Goal: Check status: Check status

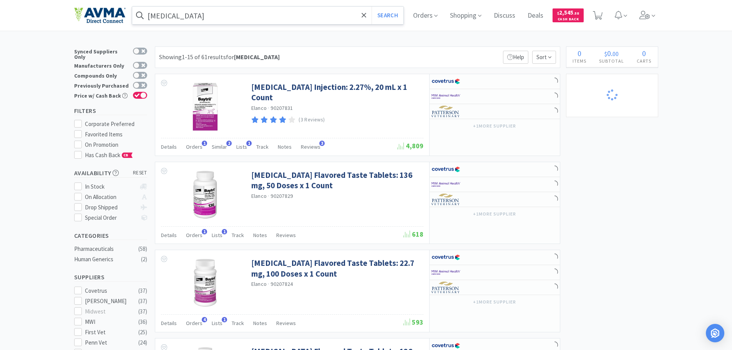
click at [183, 15] on input "[MEDICAL_DATA]" at bounding box center [268, 16] width 272 height 18
select select "2"
select select "1"
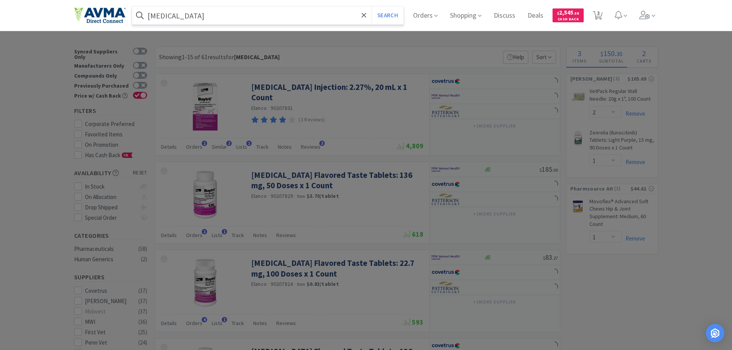
paste input "031484"
type input "031484"
select select "1"
select select "10"
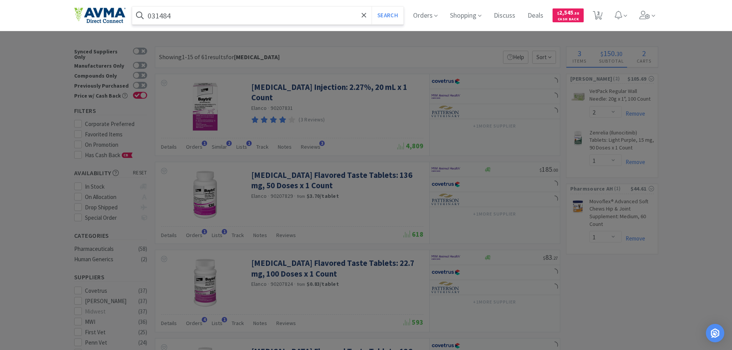
select select "2"
select select "3"
select select "1"
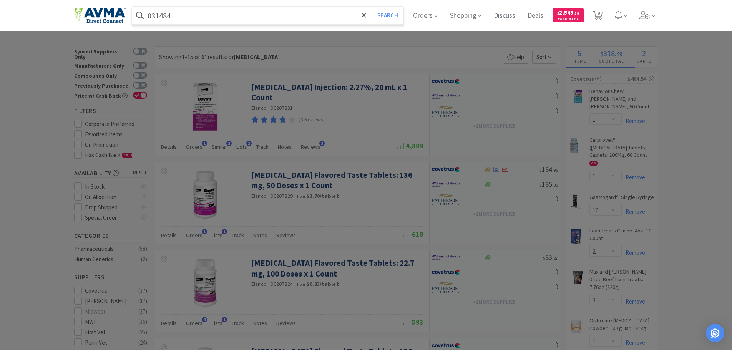
click at [372, 7] on button "Search" at bounding box center [388, 16] width 32 height 18
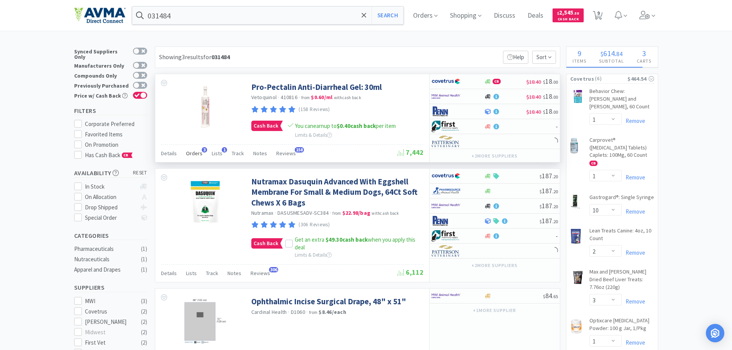
click at [197, 151] on span "Orders" at bounding box center [194, 153] width 17 height 7
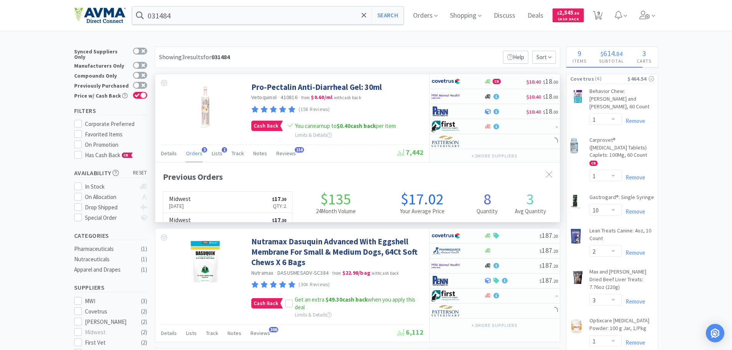
scroll to position [199, 405]
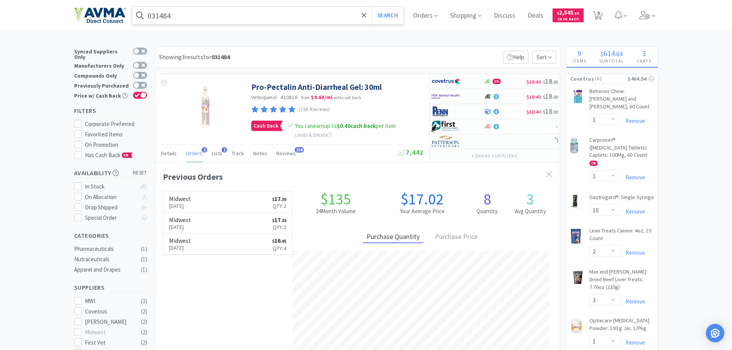
click at [167, 20] on input "031484" at bounding box center [268, 16] width 272 height 18
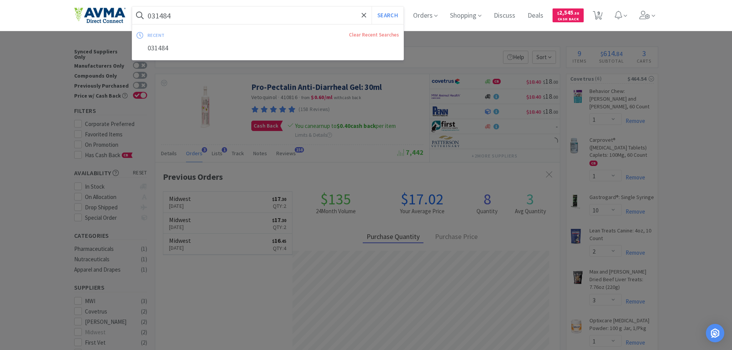
paste input "81377"
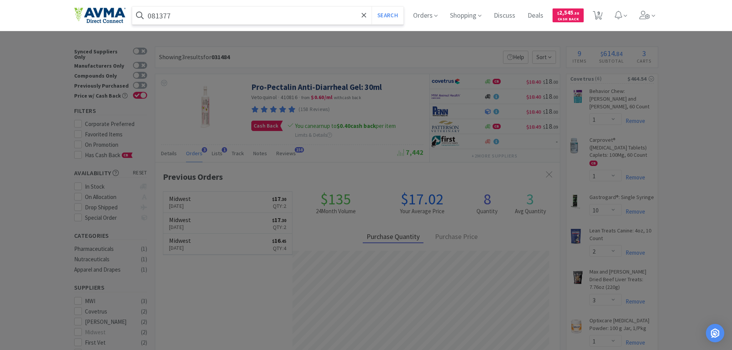
type input "081377"
click at [372, 7] on button "Search" at bounding box center [388, 16] width 32 height 18
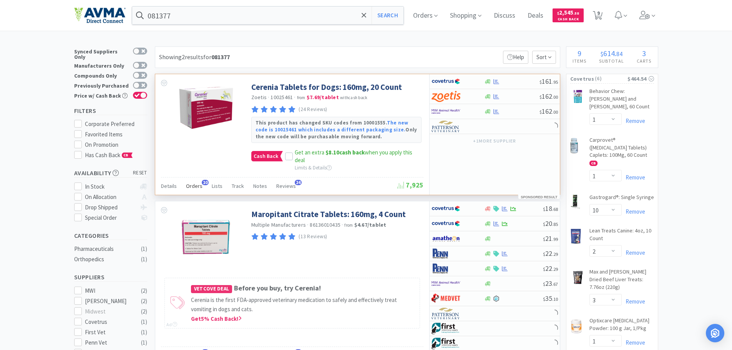
click at [199, 186] on span "Orders" at bounding box center [194, 186] width 17 height 7
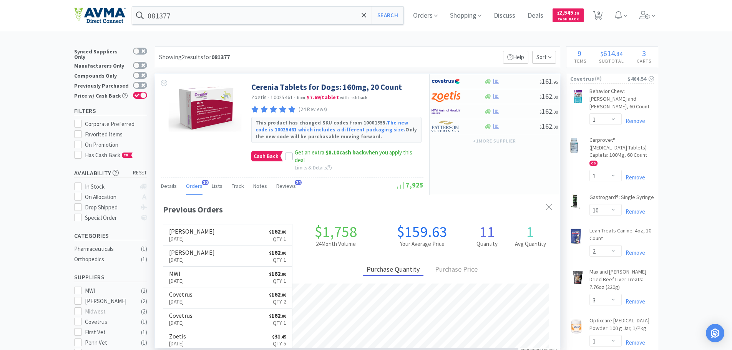
scroll to position [206, 405]
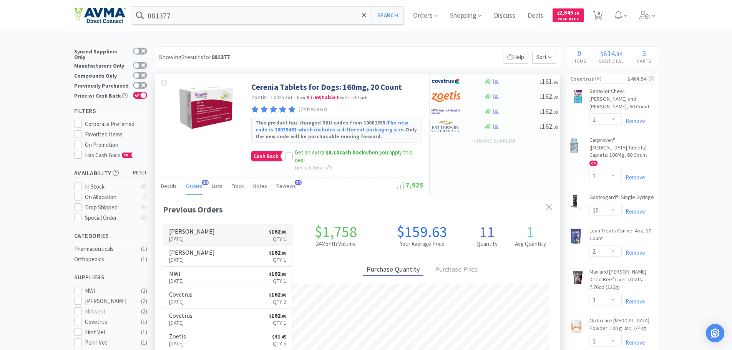
click at [227, 237] on link "[PERSON_NAME] [DATE] $ 162 . 00 Qty: 1" at bounding box center [227, 234] width 129 height 21
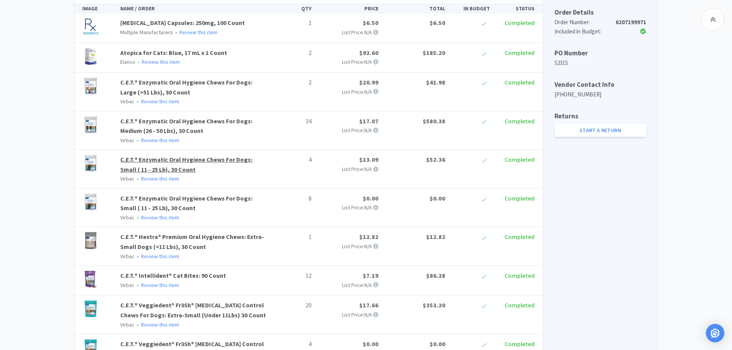
scroll to position [196, 0]
